Goal: Contribute content: Contribute content

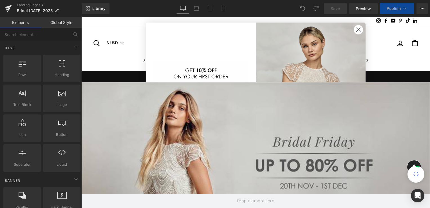
drag, startPoint x: 355, startPoint y: 30, endPoint x: 338, endPoint y: 50, distance: 26.7
click at [355, 30] on icon "Close dialog" at bounding box center [358, 30] width 10 height 10
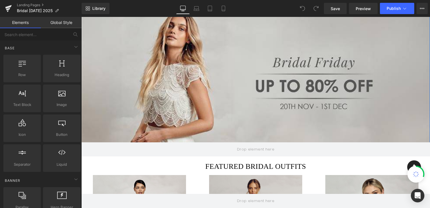
scroll to position [84, 0]
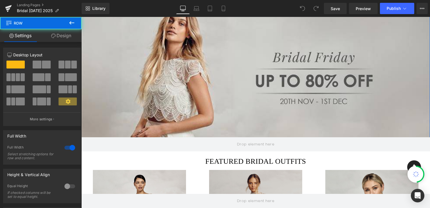
click at [219, 70] on div "Row" at bounding box center [255, 74] width 348 height 154
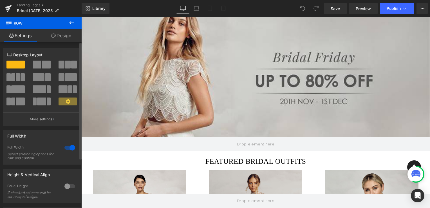
click at [70, 147] on div at bounding box center [69, 147] width 13 height 9
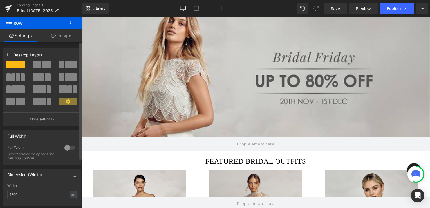
scroll to position [79, 0]
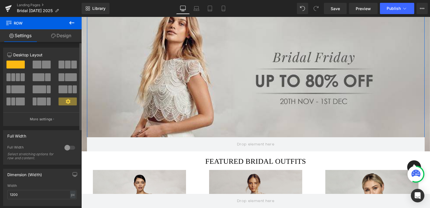
click at [68, 147] on div at bounding box center [69, 147] width 13 height 9
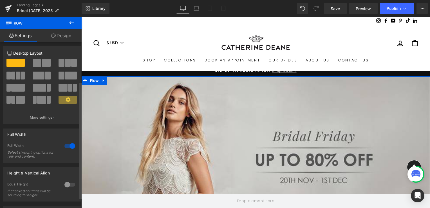
scroll to position [0, 0]
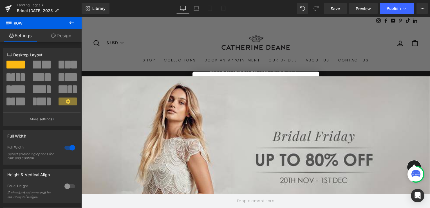
click at [72, 21] on icon at bounding box center [71, 22] width 7 height 7
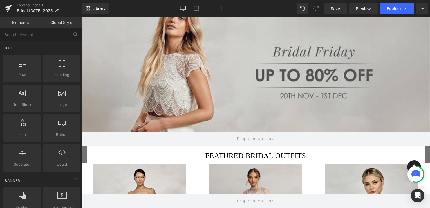
click at [152, 68] on div "Row" at bounding box center [255, 69] width 348 height 154
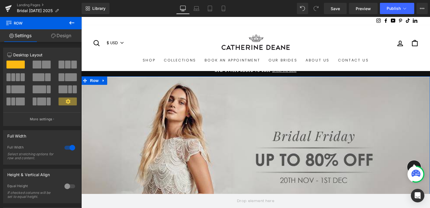
click at [61, 36] on link "Design" at bounding box center [61, 35] width 41 height 13
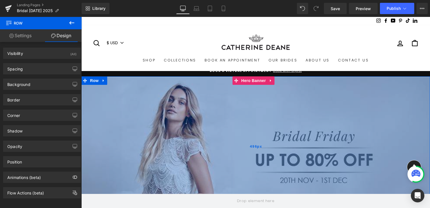
click at [132, 109] on div "496px" at bounding box center [255, 145] width 348 height 139
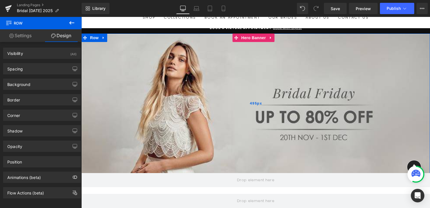
scroll to position [56, 0]
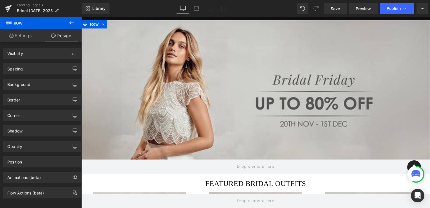
click at [22, 32] on link "Settings" at bounding box center [20, 35] width 41 height 13
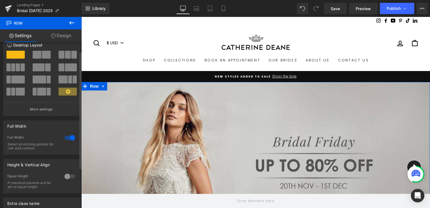
scroll to position [0, 0]
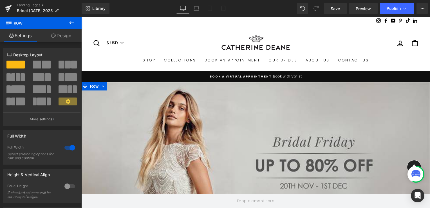
click at [65, 37] on link "Design" at bounding box center [61, 35] width 41 height 13
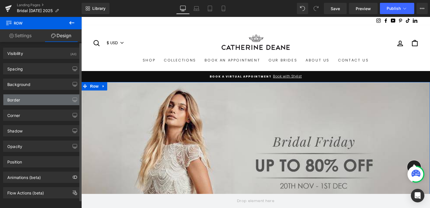
scroll to position [5, 0]
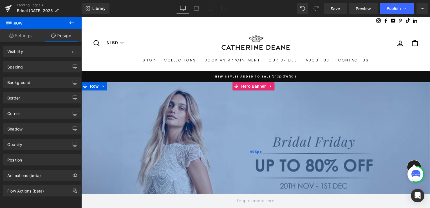
click at [199, 113] on div "495px" at bounding box center [255, 151] width 348 height 139
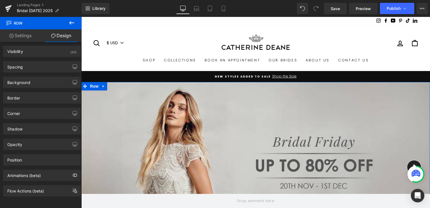
click at [21, 35] on link "Settings" at bounding box center [20, 35] width 41 height 13
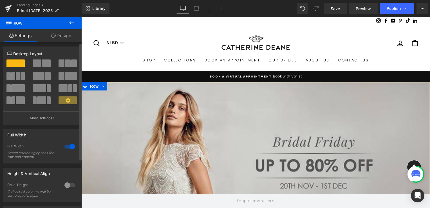
scroll to position [0, 0]
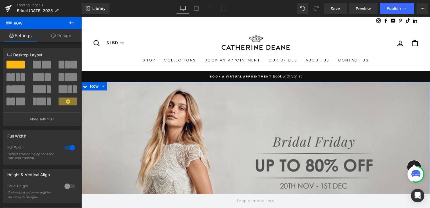
click at [66, 37] on link "Design" at bounding box center [61, 35] width 41 height 13
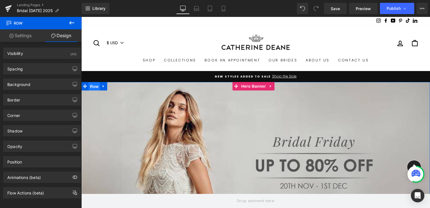
click at [89, 88] on span "Row" at bounding box center [94, 86] width 11 height 8
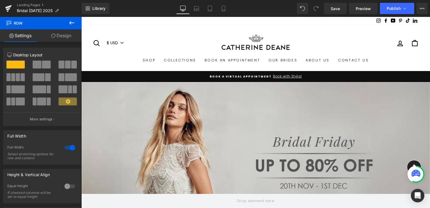
click at [69, 22] on icon at bounding box center [71, 22] width 7 height 7
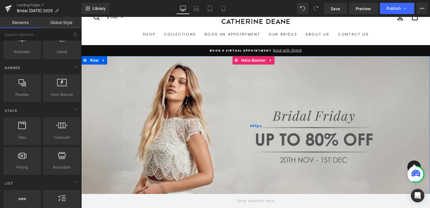
scroll to position [28, 0]
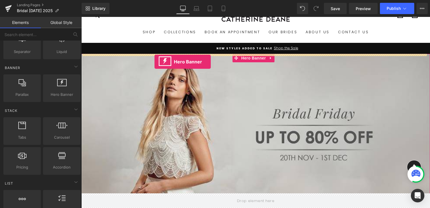
drag, startPoint x: 142, startPoint y: 105, endPoint x: 154, endPoint y: 62, distance: 44.7
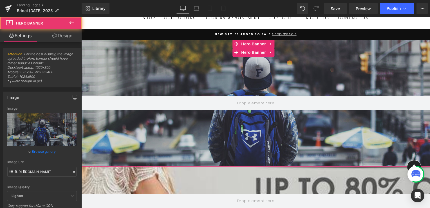
scroll to position [84, 0]
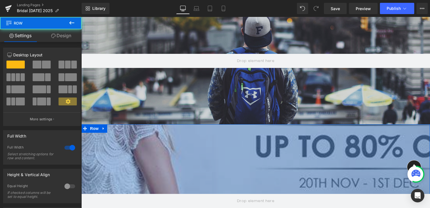
click at [205, 149] on div "Row 495px" at bounding box center [255, 200] width 348 height 153
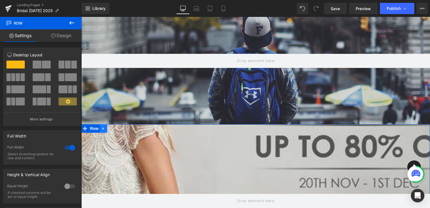
click at [102, 129] on icon at bounding box center [104, 128] width 4 height 4
click at [117, 129] on icon at bounding box center [118, 128] width 4 height 4
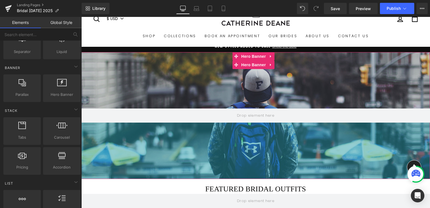
scroll to position [0, 0]
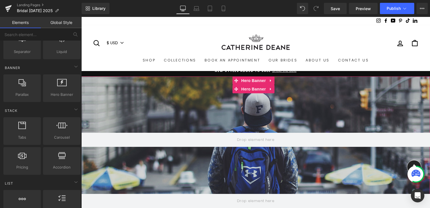
click at [188, 91] on div at bounding box center [255, 139] width 348 height 127
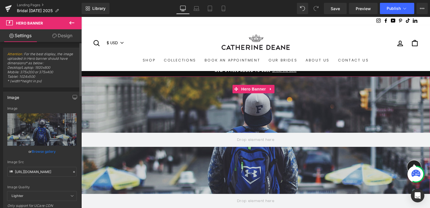
click at [45, 150] on link "Browse gallery" at bounding box center [44, 151] width 24 height 10
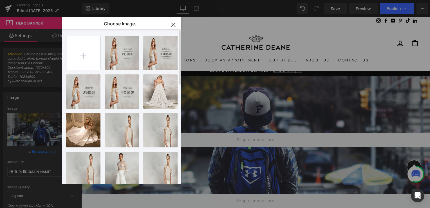
click at [84, 54] on input "file" at bounding box center [83, 53] width 34 height 34
type input "C:\fakepath\BD_Lookandfeel.jpg"
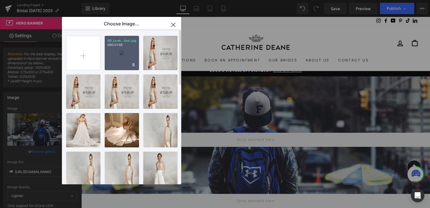
click at [126, 60] on div "BD_Look...feel.jpg 990.01 KB" at bounding box center [122, 53] width 34 height 34
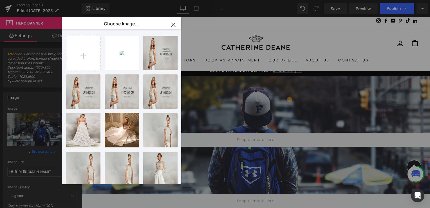
type input "[URL][DOMAIN_NAME]"
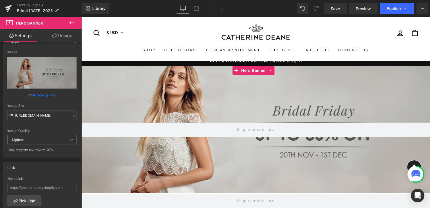
scroll to position [28, 0]
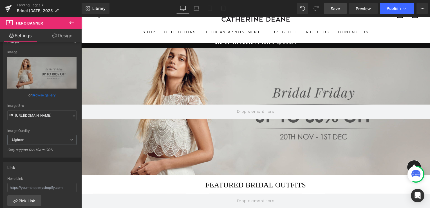
click at [335, 7] on span "Save" at bounding box center [334, 9] width 9 height 6
click at [200, 8] on link "Laptop" at bounding box center [196, 8] width 13 height 11
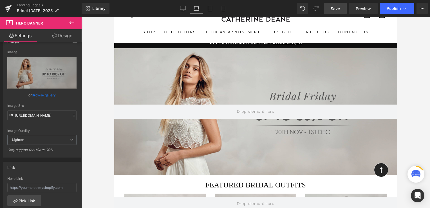
scroll to position [0, 0]
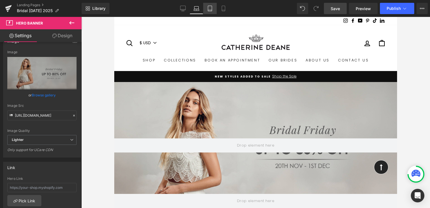
click at [208, 8] on icon at bounding box center [210, 9] width 6 height 6
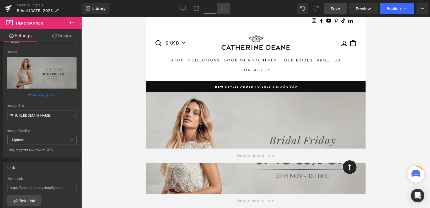
click at [220, 7] on icon at bounding box center [223, 9] width 6 height 6
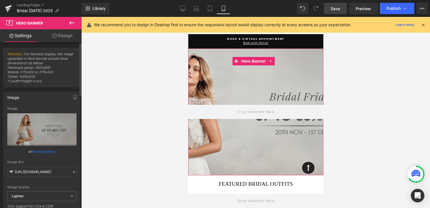
click at [47, 151] on link "Browse gallery" at bounding box center [44, 151] width 24 height 10
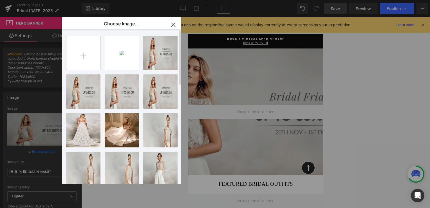
click at [85, 56] on input "file" at bounding box center [83, 53] width 34 height 34
type input "C:\fakepath\BD_Lookandfeel3.jpg"
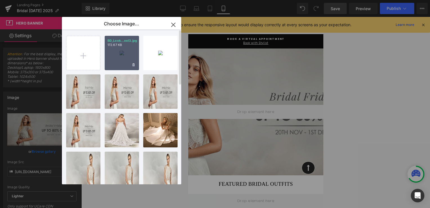
click at [122, 64] on div "BD_Look...eel3.jpg 172.67 KB" at bounding box center [122, 53] width 34 height 34
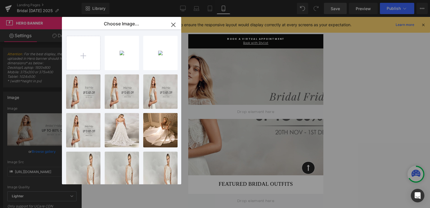
type input "https://ucarecdn.com/f94cbb44-21fa-45ec-b6b7-9eaed62a8b60/-/format/auto/-/previ…"
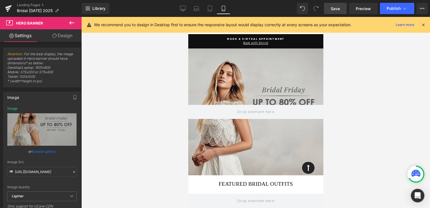
click at [364, 125] on div at bounding box center [255, 112] width 348 height 191
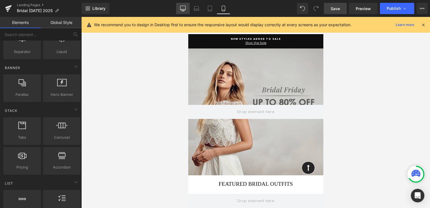
click at [184, 8] on icon at bounding box center [183, 9] width 6 height 6
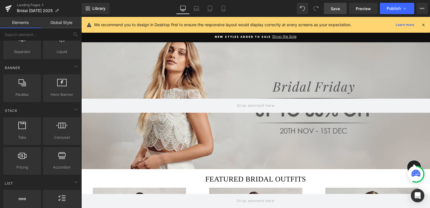
scroll to position [39, 0]
click at [198, 9] on icon at bounding box center [196, 10] width 5 height 2
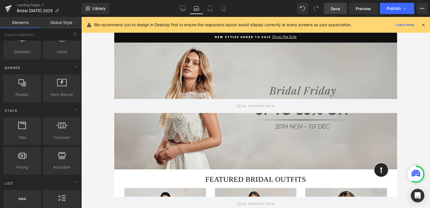
scroll to position [65, 0]
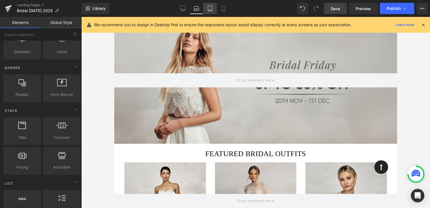
click at [210, 9] on icon at bounding box center [210, 9] width 6 height 6
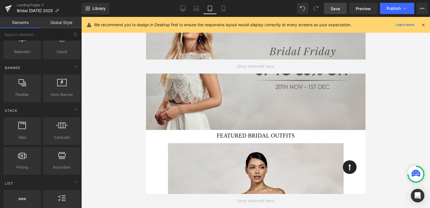
scroll to position [0, 0]
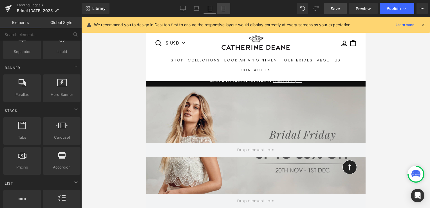
click at [222, 6] on icon at bounding box center [223, 9] width 6 height 6
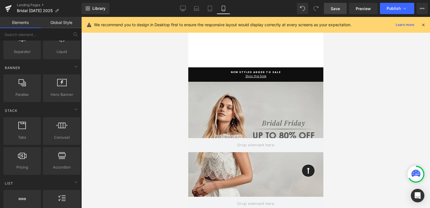
scroll to position [31, 0]
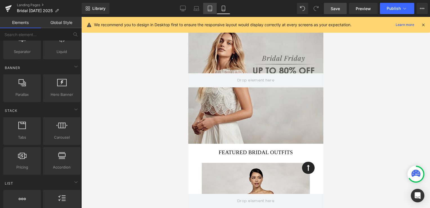
click at [208, 6] on icon at bounding box center [210, 9] width 6 height 6
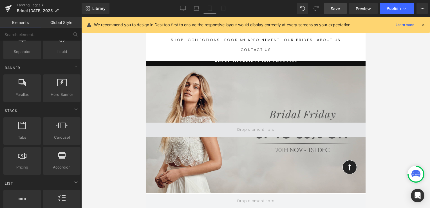
scroll to position [13, 0]
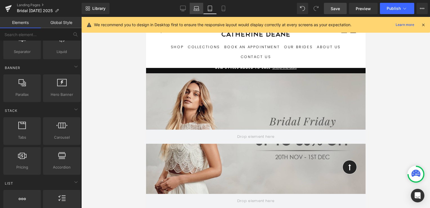
click at [199, 8] on icon at bounding box center [196, 7] width 4 height 3
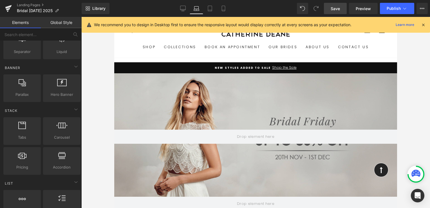
scroll to position [69, 0]
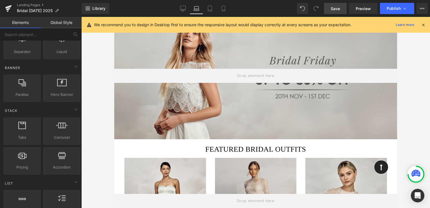
drag, startPoint x: 183, startPoint y: 8, endPoint x: 204, endPoint y: 32, distance: 31.7
click at [183, 8] on icon at bounding box center [183, 9] width 6 height 6
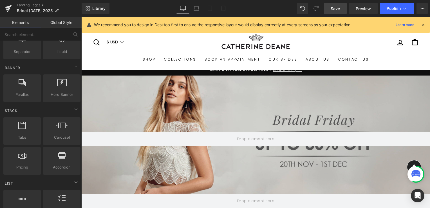
scroll to position [0, 0]
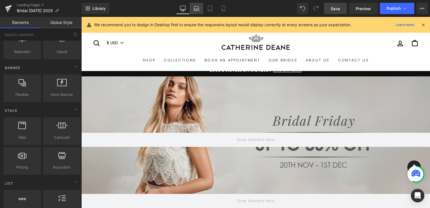
click at [193, 8] on link "Laptop" at bounding box center [196, 8] width 13 height 11
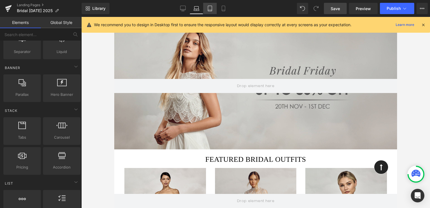
click at [211, 8] on icon at bounding box center [210, 9] width 6 height 6
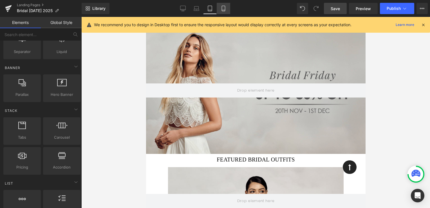
click at [227, 10] on link "Mobile" at bounding box center [222, 8] width 13 height 11
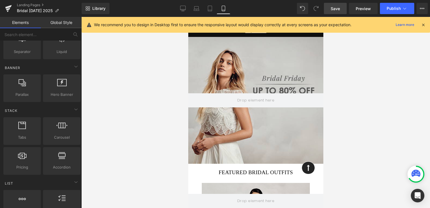
scroll to position [0, 0]
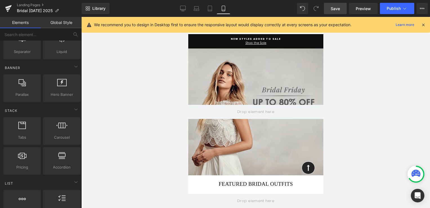
click at [334, 10] on span "Save" at bounding box center [334, 9] width 9 height 6
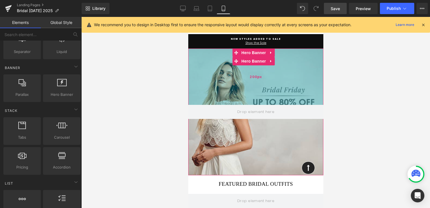
click at [269, 89] on div "200px" at bounding box center [255, 76] width 135 height 56
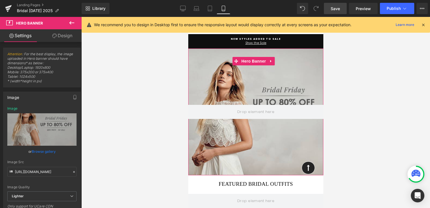
click at [44, 152] on link "Browse gallery" at bounding box center [44, 151] width 24 height 10
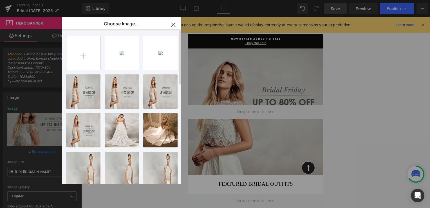
click at [94, 57] on input "file" at bounding box center [83, 53] width 34 height 34
type input "C:\fakepath\BD_Lookandfeel3.jpg"
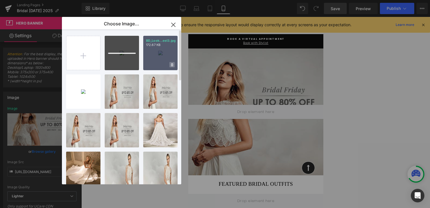
click at [172, 64] on icon at bounding box center [172, 65] width 2 height 4
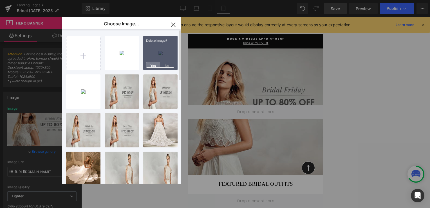
click at [153, 65] on span "Yes" at bounding box center [153, 65] width 14 height 6
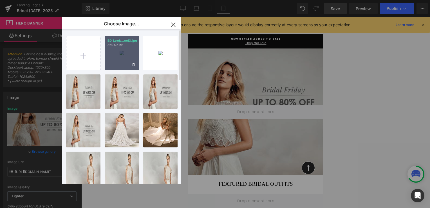
click at [122, 63] on div "BD_Look...eel3.jpg 369.05 KB" at bounding box center [122, 53] width 34 height 34
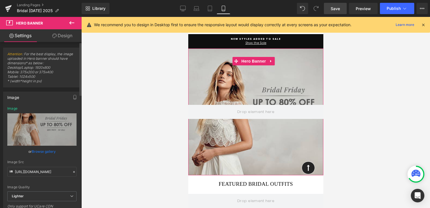
click at [47, 150] on link "Browse gallery" at bounding box center [44, 151] width 24 height 10
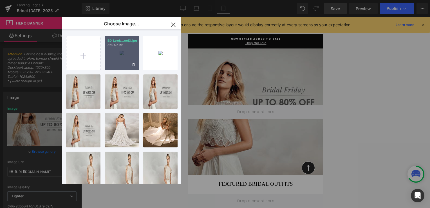
click at [107, 61] on div "BD_Look...eel3.jpg 369.05 KB" at bounding box center [122, 53] width 34 height 34
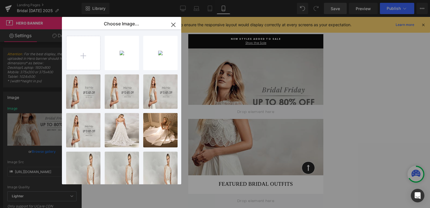
type input "https://ucarecdn.com/a86313f1-871e-47cc-bec7-d4b3a336738c/-/format/auto/-/previ…"
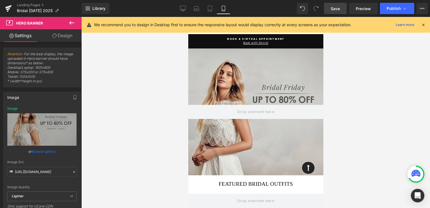
click at [368, 133] on div at bounding box center [255, 112] width 348 height 191
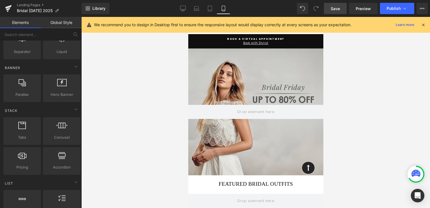
click at [335, 8] on span "Save" at bounding box center [334, 9] width 9 height 6
click at [188, 17] on div "200px" at bounding box center [188, 17] width 0 height 0
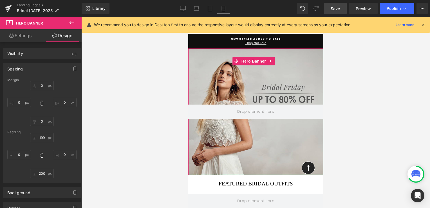
click at [28, 36] on link "Settings" at bounding box center [20, 35] width 41 height 13
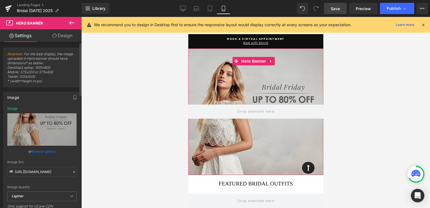
click at [42, 152] on link "Browse gallery" at bounding box center [44, 151] width 24 height 10
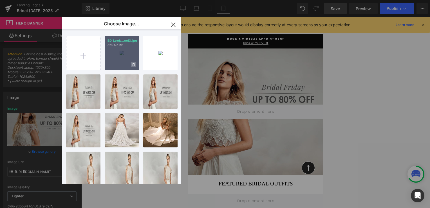
click at [132, 66] on span at bounding box center [133, 64] width 5 height 5
click at [112, 66] on span "Yes" at bounding box center [114, 65] width 14 height 6
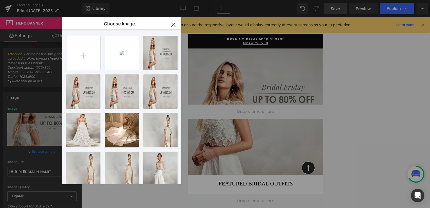
click at [79, 53] on input "file" at bounding box center [83, 53] width 34 height 34
type input "C:\fakepath\BD_Lookandfeel3.jpg"
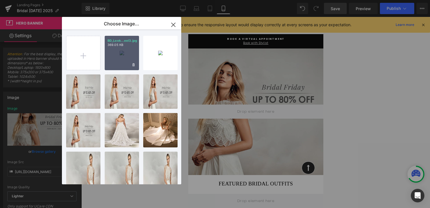
click at [124, 65] on div "BD_Look...eel3.jpg 369.05 KB" at bounding box center [122, 53] width 34 height 34
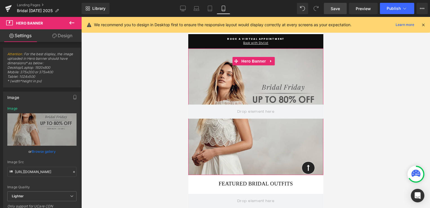
click at [40, 151] on link "Browse gallery" at bounding box center [44, 151] width 24 height 10
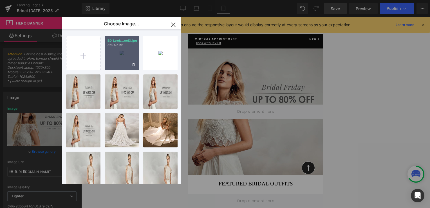
click at [110, 64] on div "BD_Look...eel3.jpg 369.05 KB" at bounding box center [122, 53] width 34 height 34
type input "[URL][DOMAIN_NAME]"
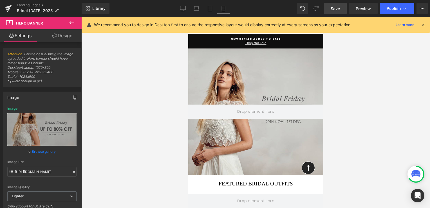
click at [367, 148] on div at bounding box center [255, 112] width 348 height 191
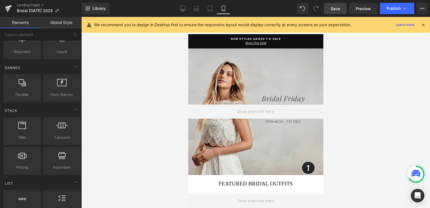
click at [330, 10] on link "Save" at bounding box center [335, 8] width 23 height 11
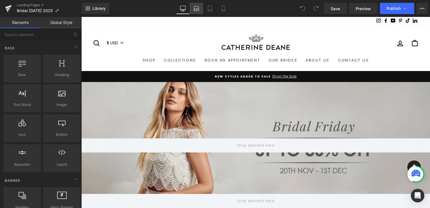
click at [197, 8] on icon at bounding box center [196, 9] width 6 height 6
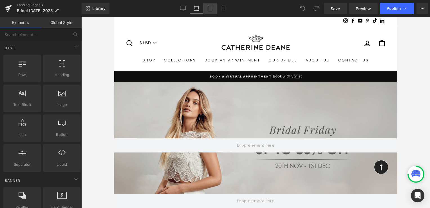
click at [208, 10] on icon at bounding box center [210, 9] width 6 height 6
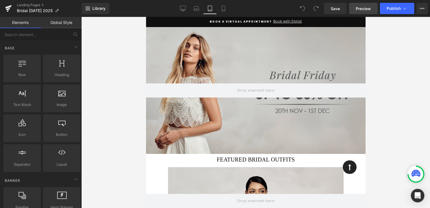
click at [361, 7] on span "Preview" at bounding box center [362, 9] width 15 height 6
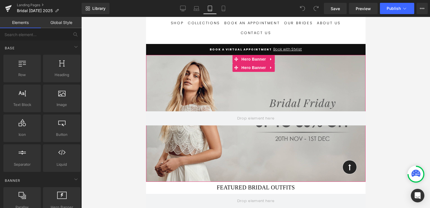
scroll to position [37, 0]
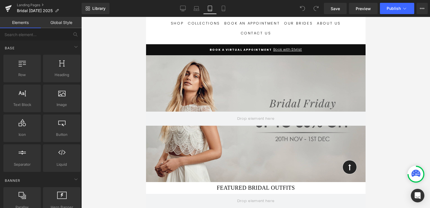
click at [176, 76] on div at bounding box center [255, 118] width 219 height 127
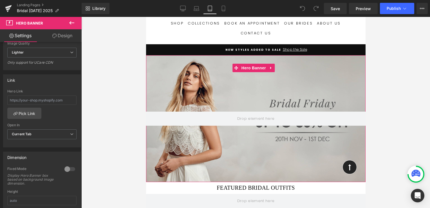
scroll to position [169, 0]
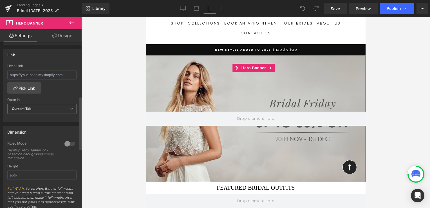
click at [63, 142] on div at bounding box center [69, 143] width 13 height 9
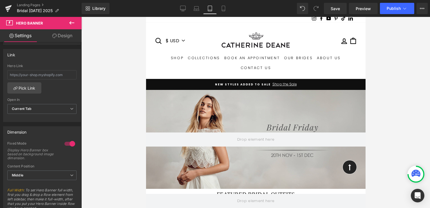
scroll to position [0, 0]
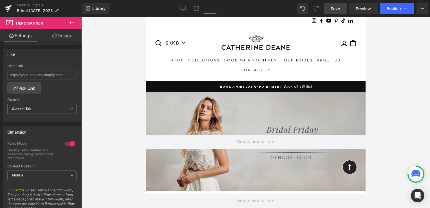
click at [331, 10] on span "Save" at bounding box center [334, 9] width 9 height 6
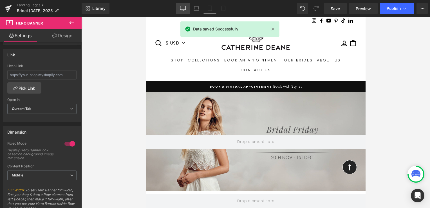
click at [179, 8] on link "Desktop" at bounding box center [182, 8] width 13 height 11
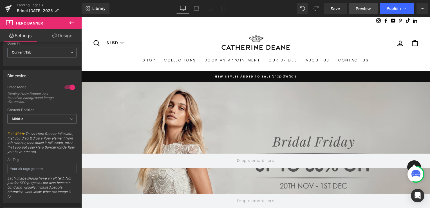
click at [362, 6] on span "Preview" at bounding box center [362, 9] width 15 height 6
click at [222, 8] on icon at bounding box center [223, 9] width 6 height 6
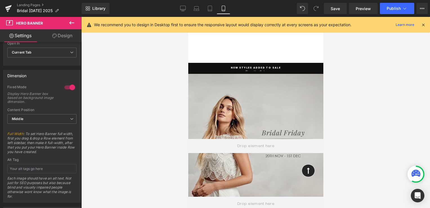
type input "[URL][DOMAIN_NAME]"
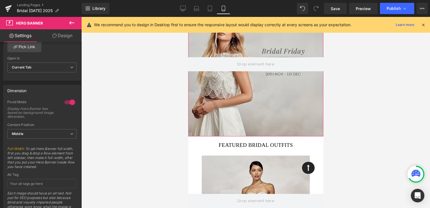
scroll to position [141, 0]
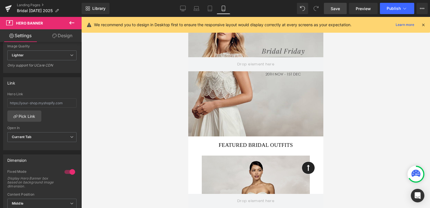
click at [335, 8] on span "Save" at bounding box center [334, 9] width 9 height 6
